Goal: Find specific page/section: Find specific page/section

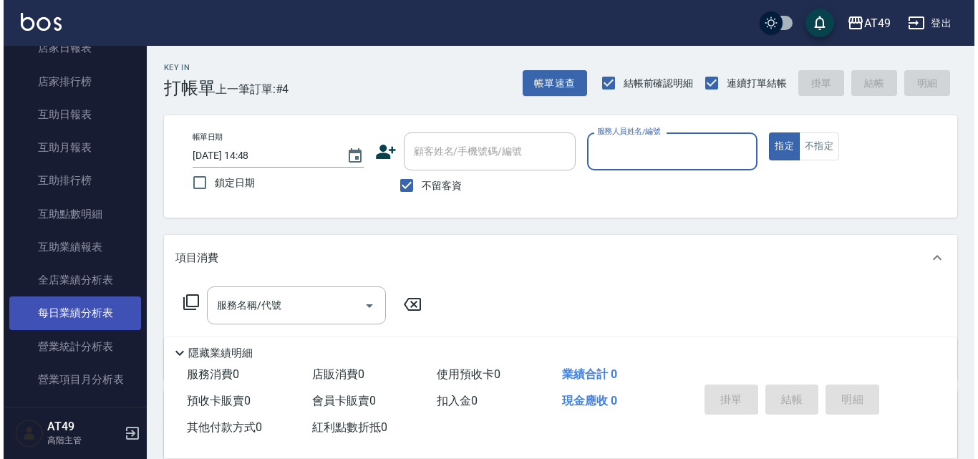
scroll to position [716, 0]
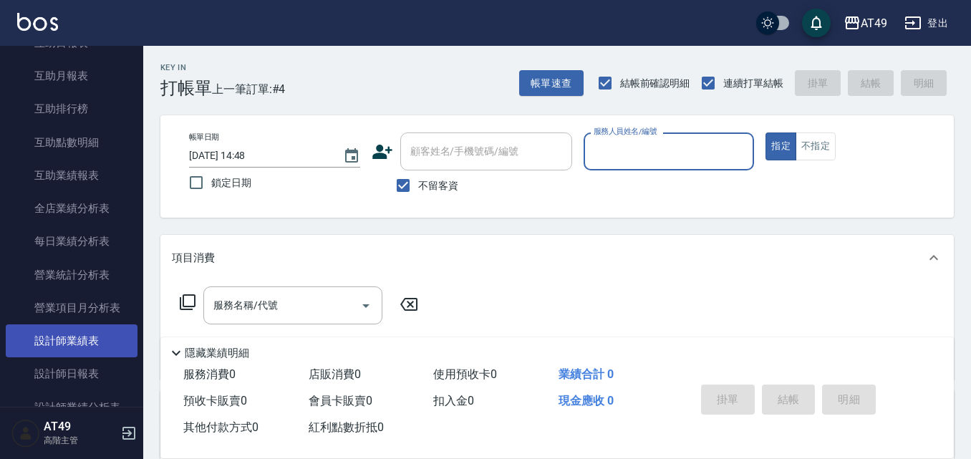
click at [117, 347] on link "設計師業績表" at bounding box center [72, 340] width 132 height 33
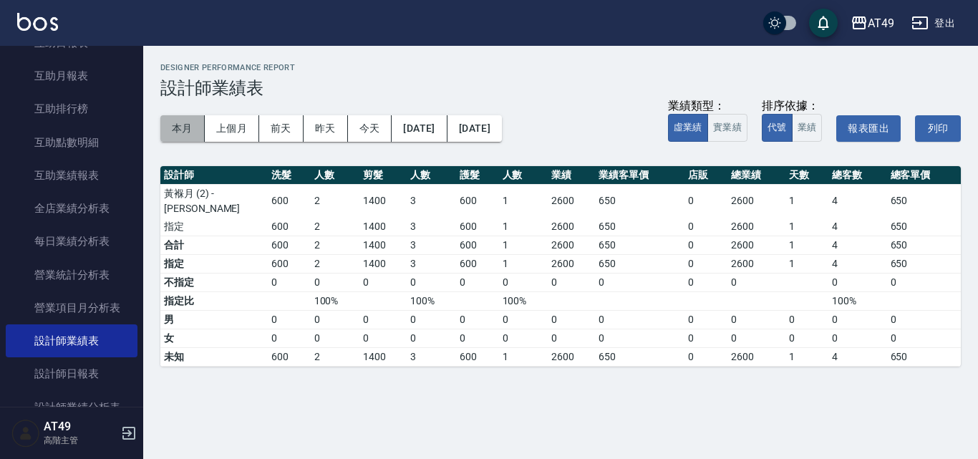
click at [170, 123] on button "本月" at bounding box center [182, 128] width 44 height 26
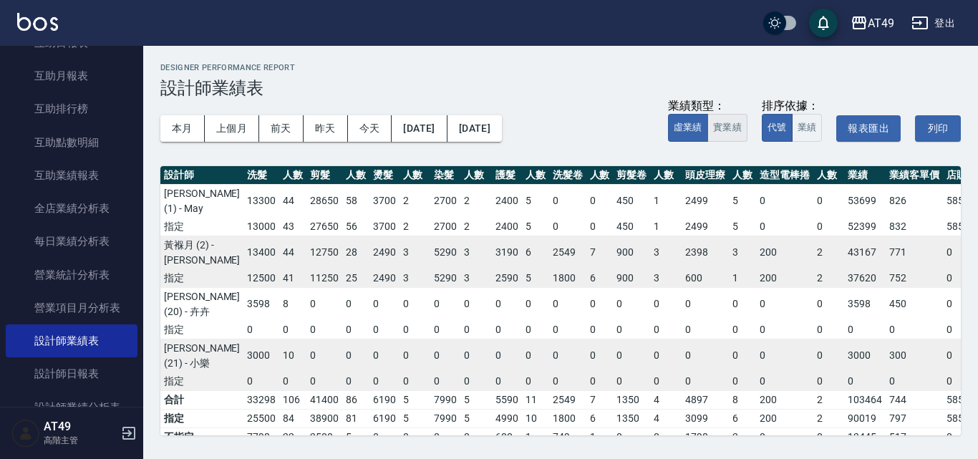
click at [726, 134] on button "實業績" at bounding box center [727, 128] width 40 height 28
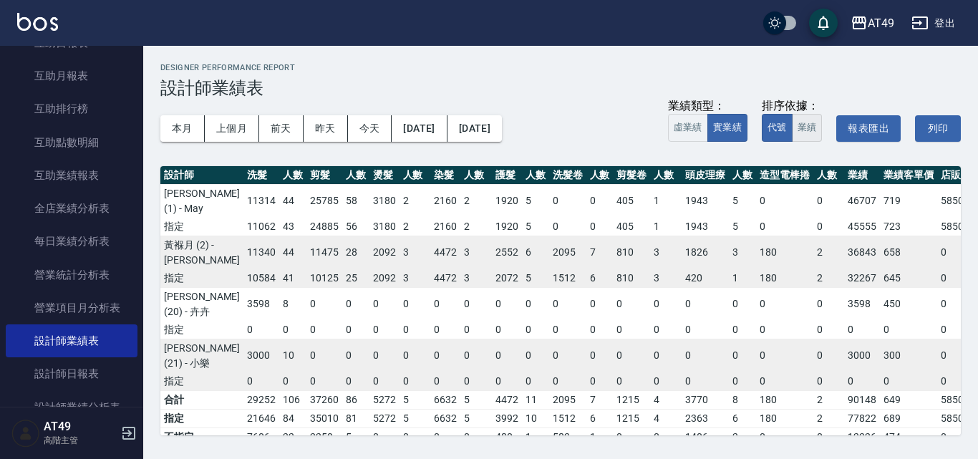
click at [810, 127] on button "業績" at bounding box center [807, 128] width 31 height 28
click at [780, 130] on button "代號" at bounding box center [777, 128] width 31 height 28
click at [689, 130] on button "虛業績" at bounding box center [688, 128] width 40 height 28
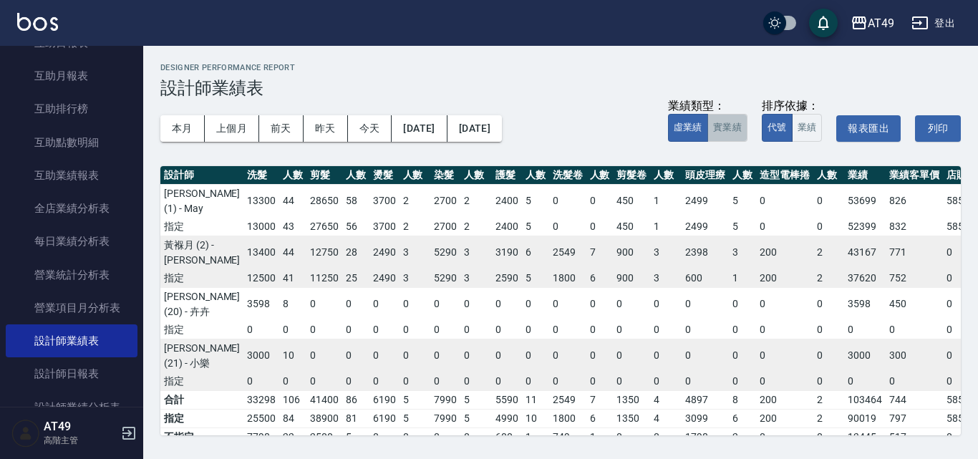
click at [726, 124] on button "實業績" at bounding box center [727, 128] width 40 height 28
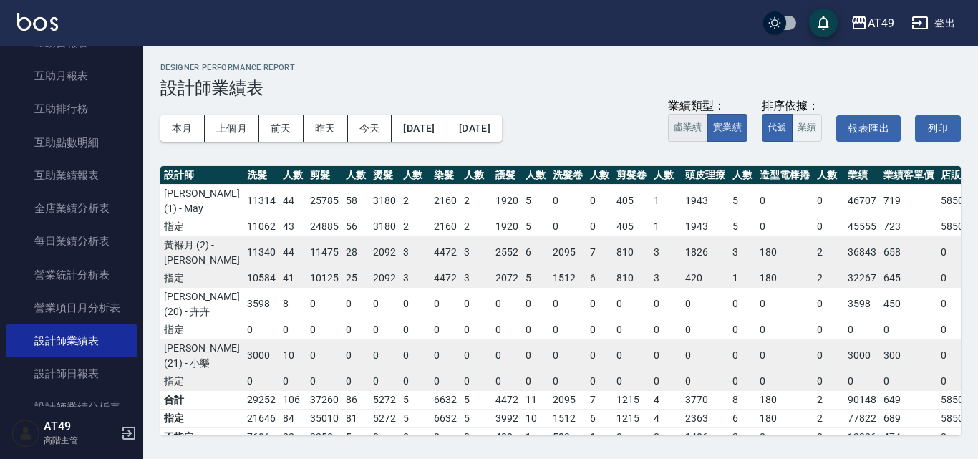
click at [694, 126] on button "虛業績" at bounding box center [688, 128] width 40 height 28
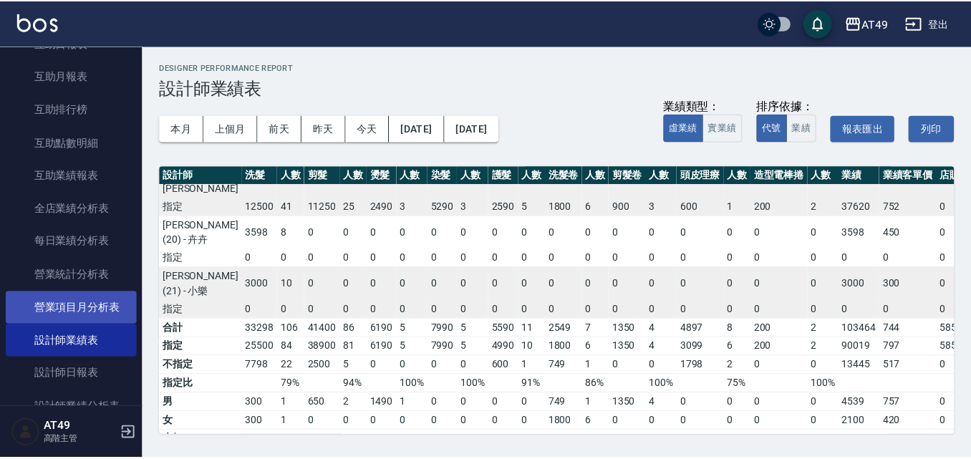
scroll to position [859, 0]
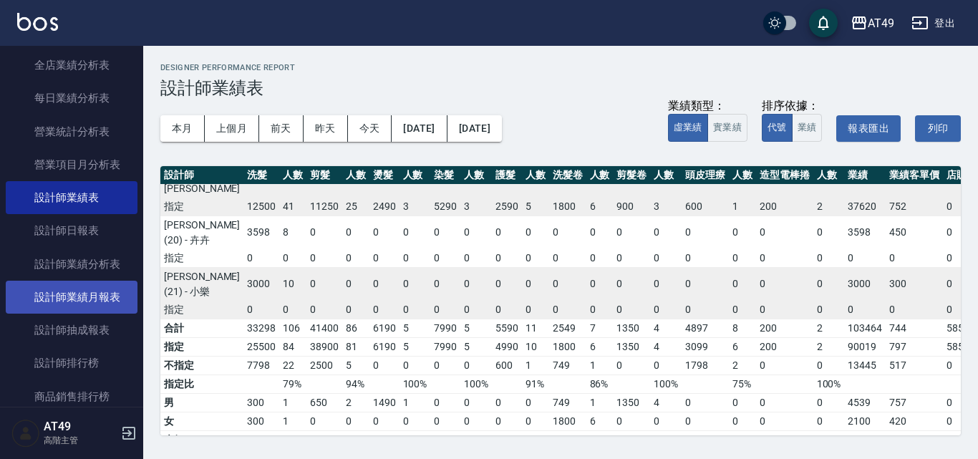
click at [100, 298] on link "設計師業績月報表" at bounding box center [72, 297] width 132 height 33
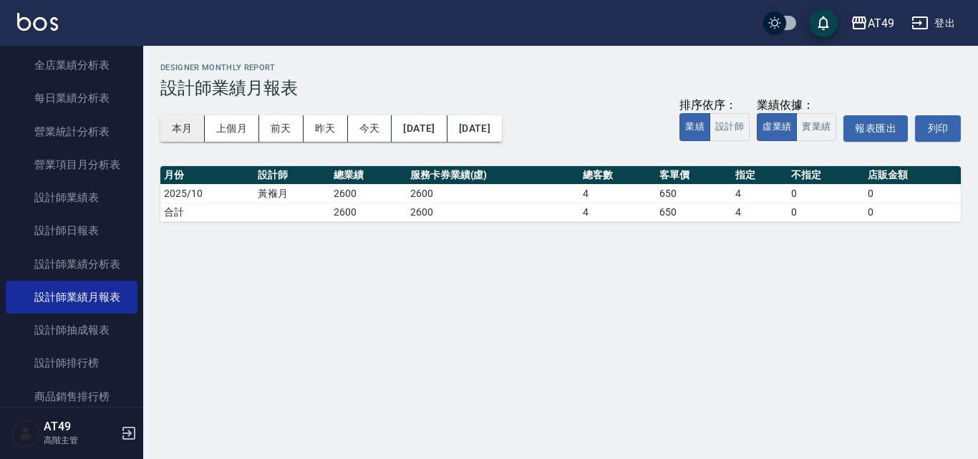
click at [189, 128] on button "本月" at bounding box center [182, 128] width 44 height 26
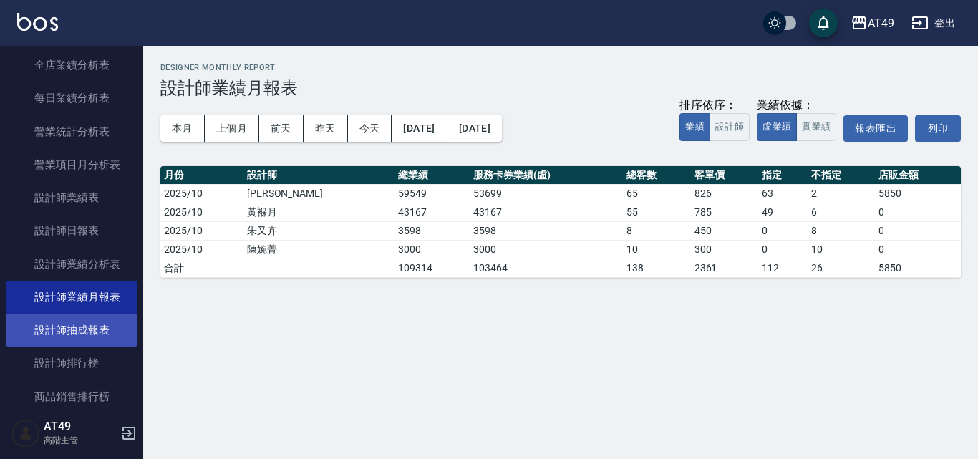
click at [107, 319] on link "設計師抽成報表" at bounding box center [72, 330] width 132 height 33
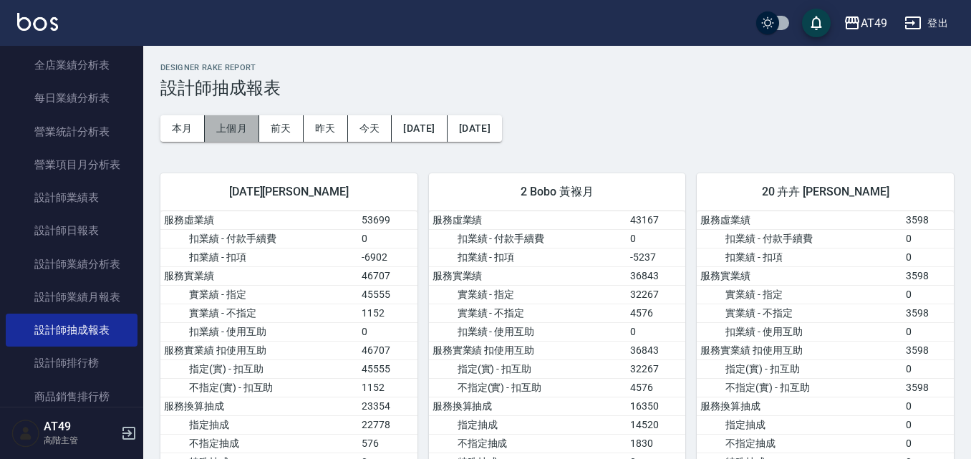
click at [250, 128] on button "上個月" at bounding box center [232, 128] width 54 height 26
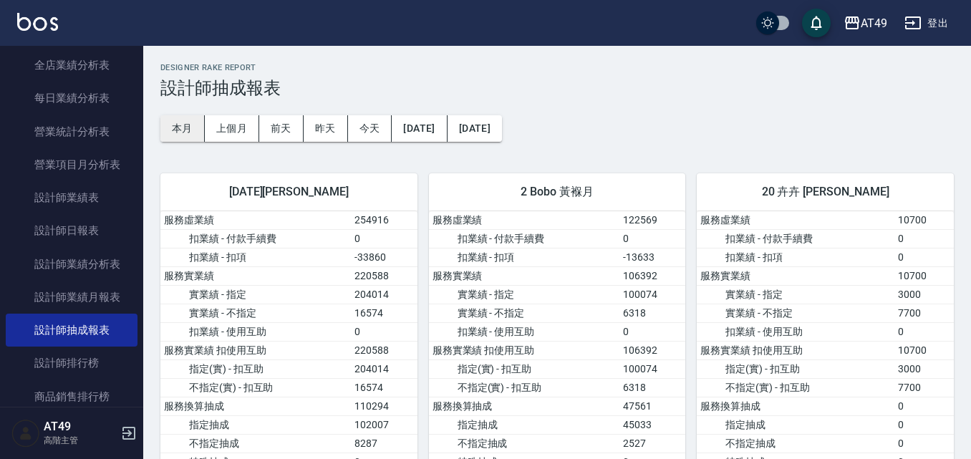
click at [170, 130] on button "本月" at bounding box center [182, 128] width 44 height 26
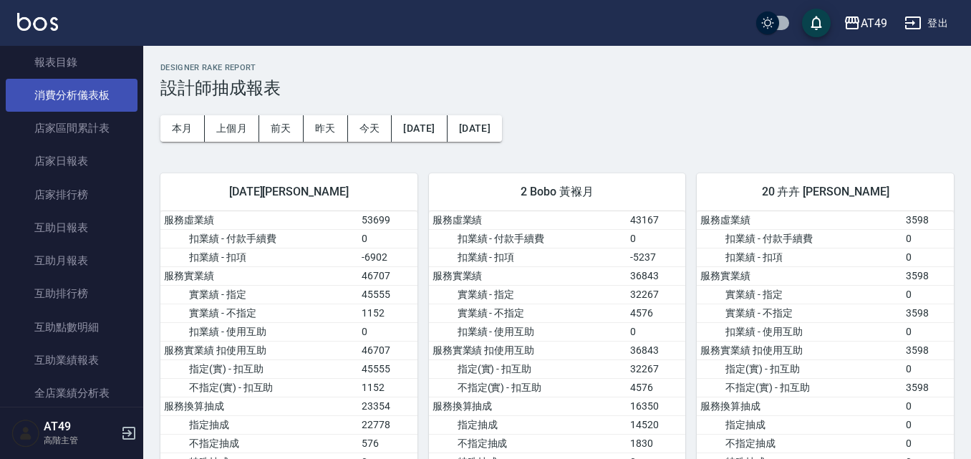
scroll to position [501, 0]
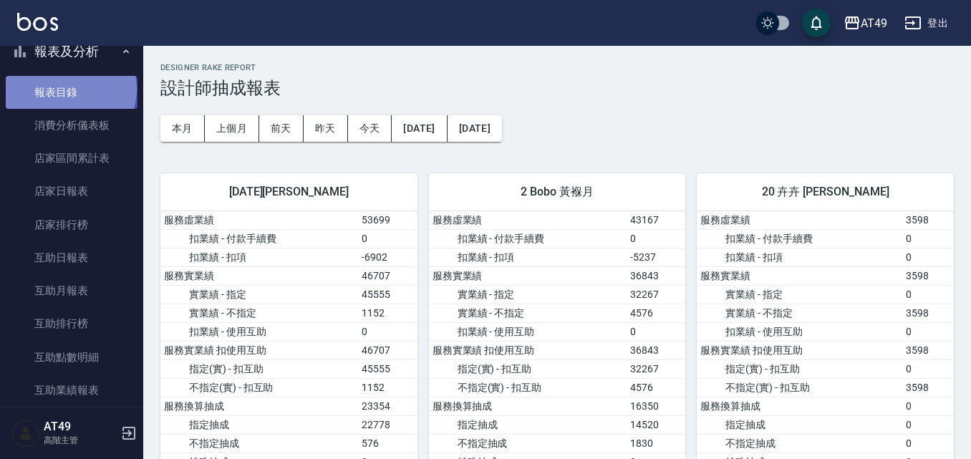
click at [69, 89] on link "報表目錄" at bounding box center [72, 92] width 132 height 33
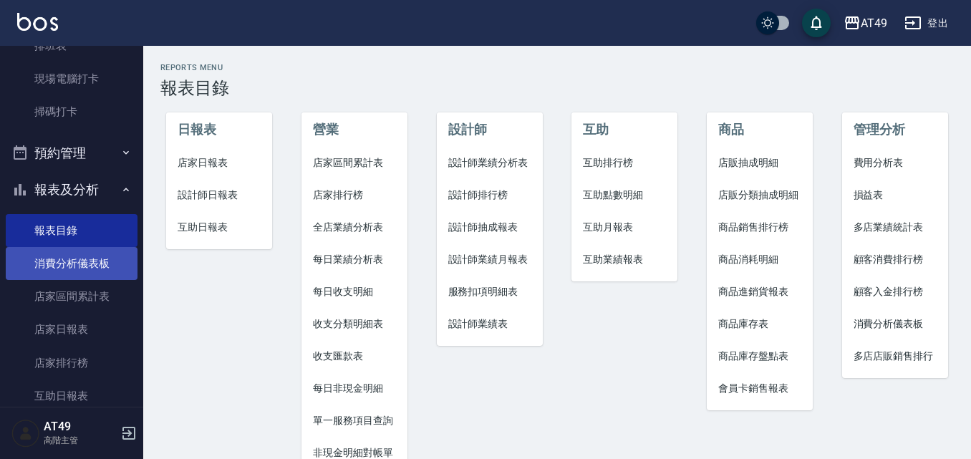
scroll to position [358, 0]
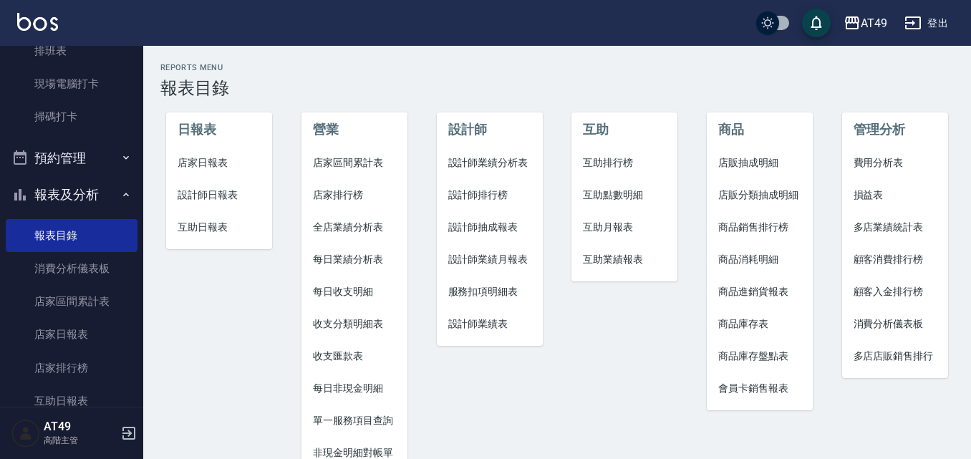
click at [73, 190] on button "報表及分析" at bounding box center [72, 194] width 132 height 37
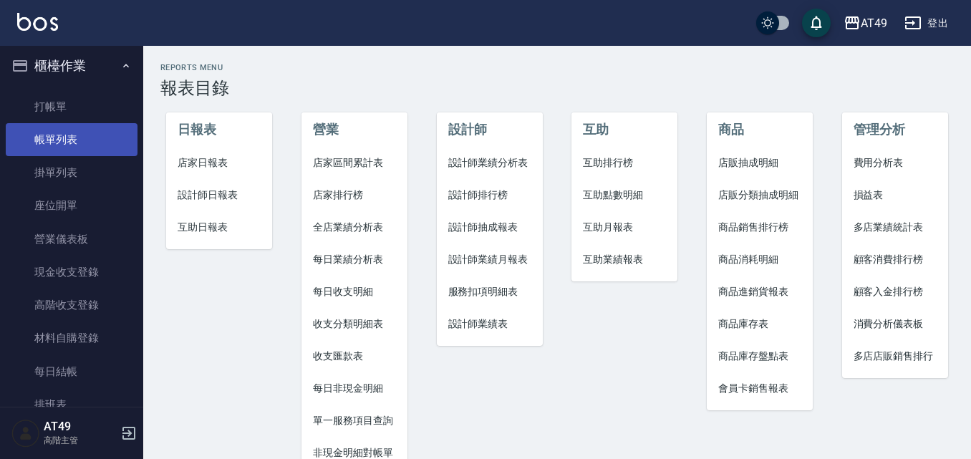
scroll to position [0, 0]
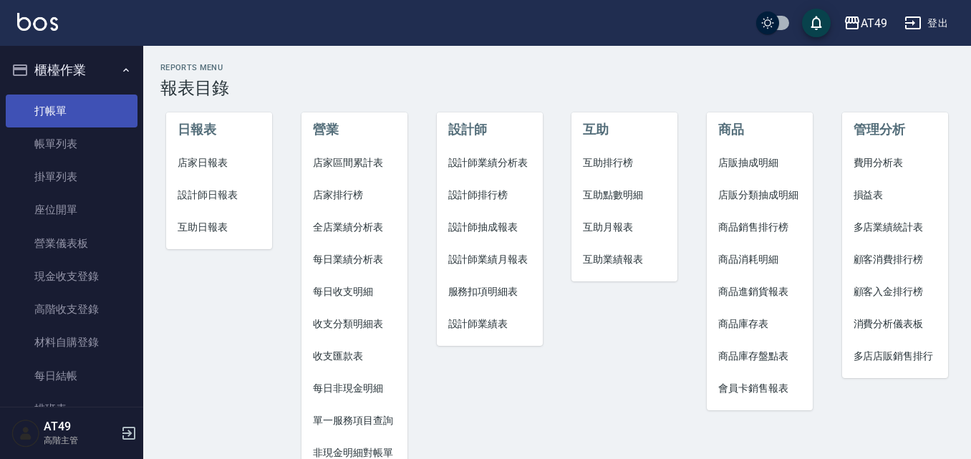
click at [88, 119] on link "打帳單" at bounding box center [72, 110] width 132 height 33
